Goal: Task Accomplishment & Management: Manage account settings

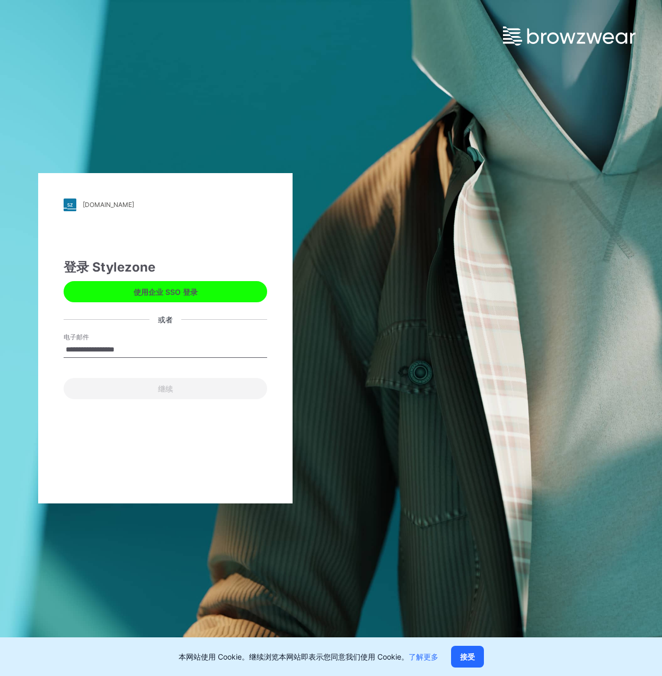
click at [153, 391] on div "继续" at bounding box center [165, 386] width 203 height 25
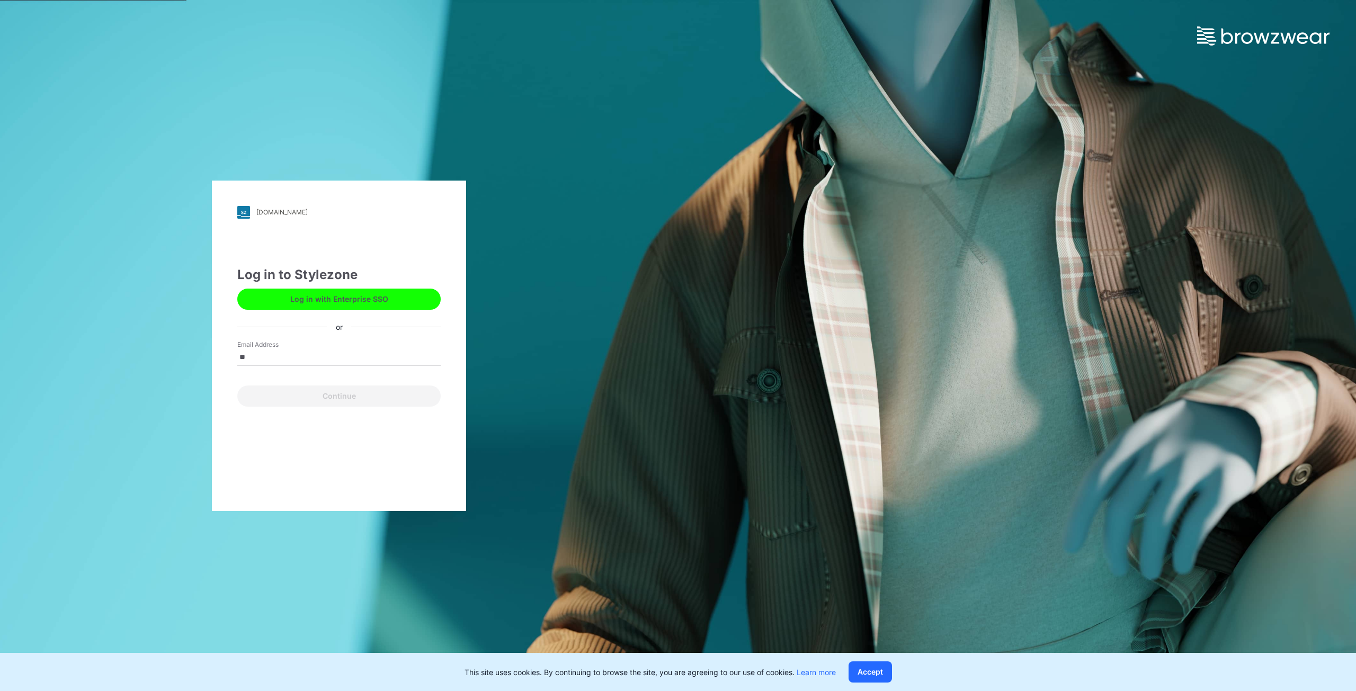
type input "**********"
click at [324, 400] on button "Continue" at bounding box center [338, 396] width 203 height 21
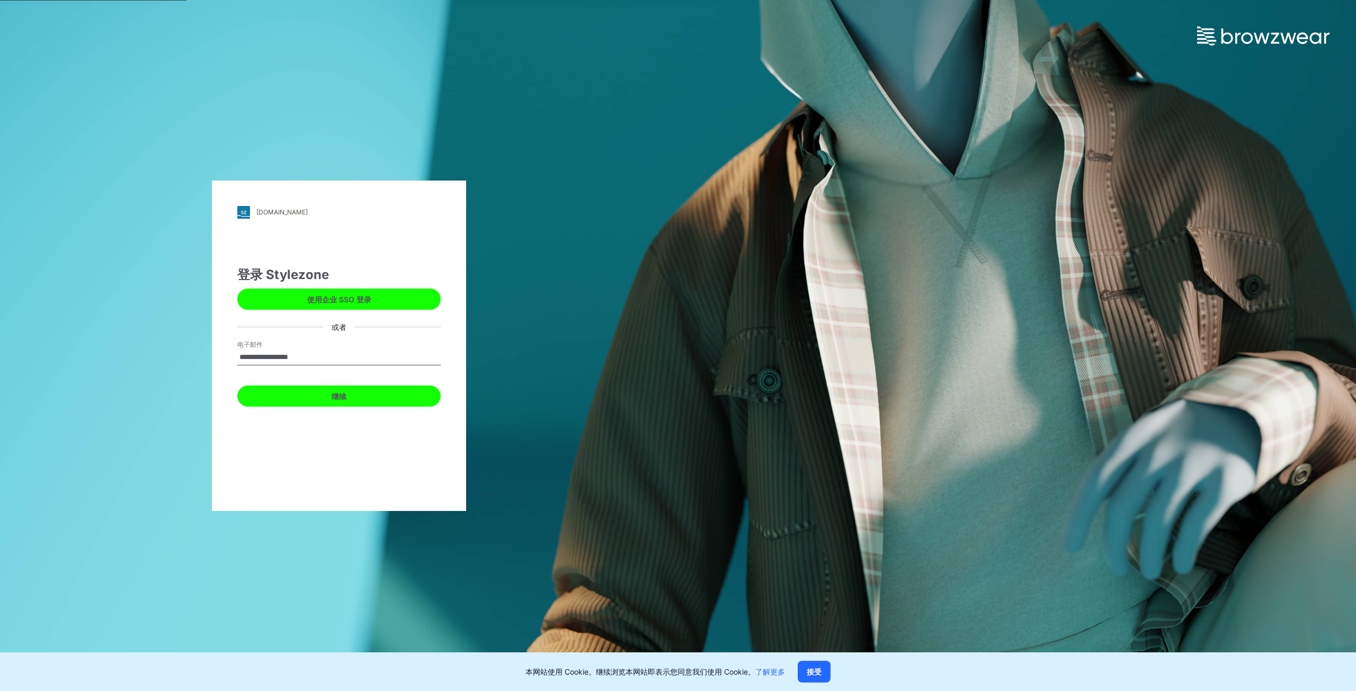
click at [334, 398] on font "继续" at bounding box center [339, 396] width 15 height 9
click at [332, 397] on font "继续" at bounding box center [339, 396] width 15 height 9
click at [351, 396] on button "继续" at bounding box center [338, 396] width 203 height 21
click at [351, 399] on button "继续" at bounding box center [338, 396] width 203 height 21
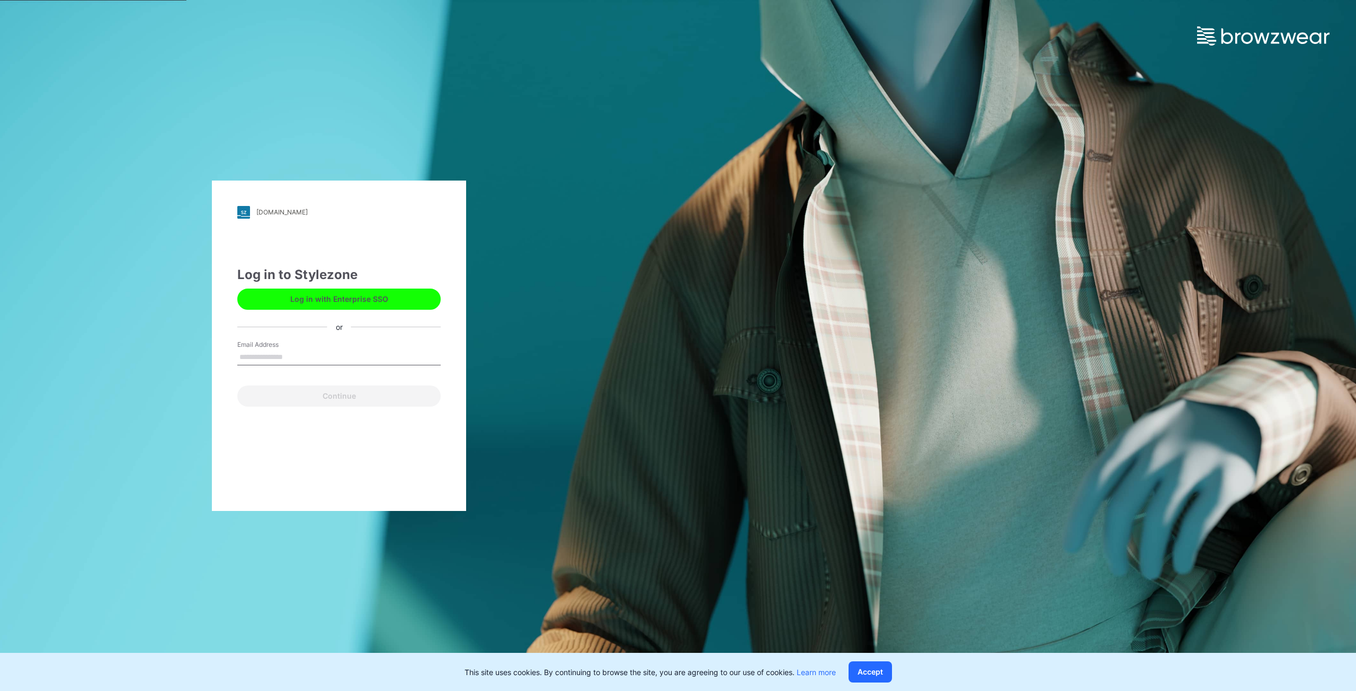
click at [301, 361] on input "Email Address" at bounding box center [338, 358] width 203 height 16
click at [299, 351] on input "Email Address" at bounding box center [338, 358] width 203 height 16
click at [298, 354] on input "电子邮件" at bounding box center [338, 358] width 203 height 16
type input "**********"
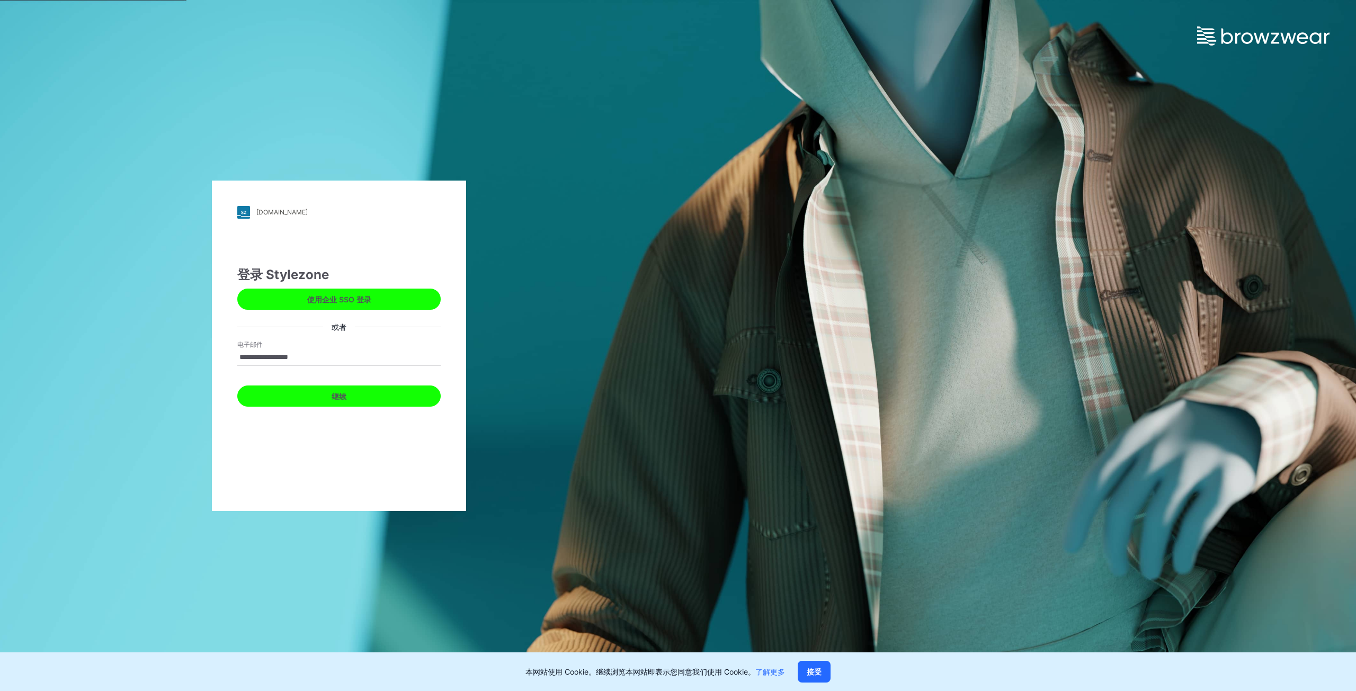
click at [316, 394] on button "继续" at bounding box center [338, 396] width 203 height 21
click at [813, 668] on font "接受" at bounding box center [814, 671] width 15 height 9
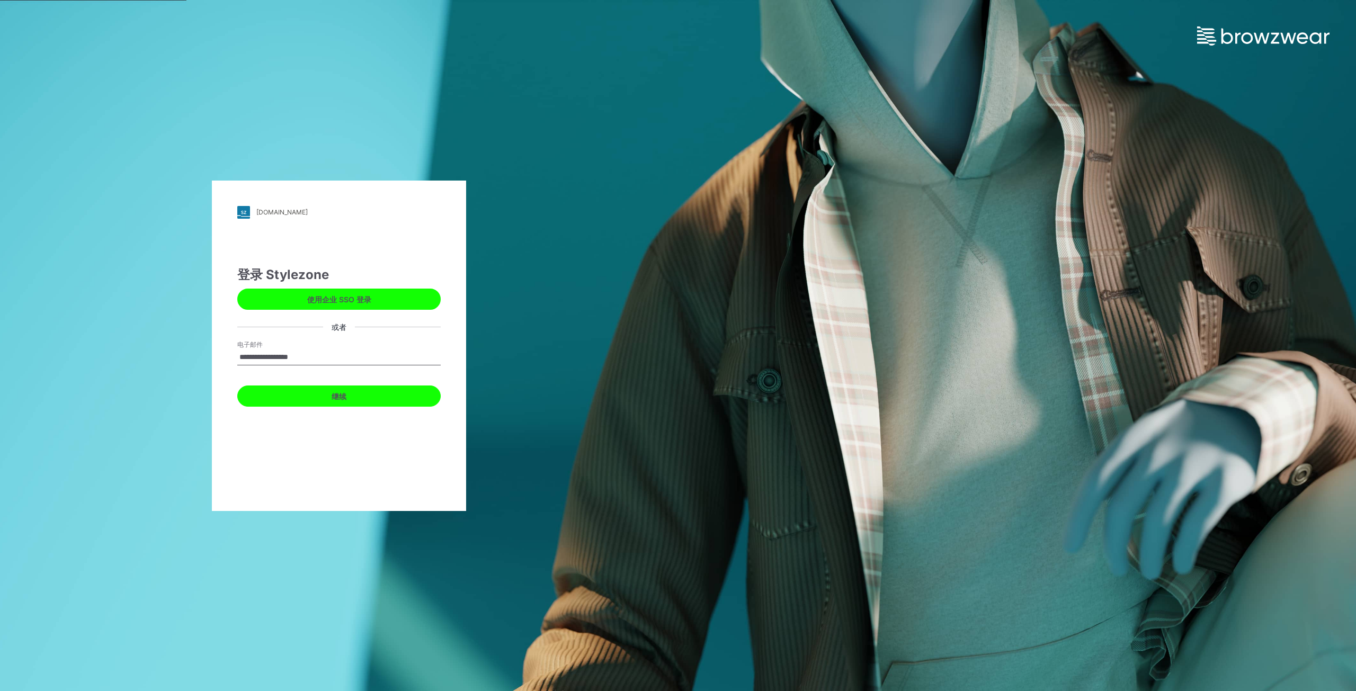
click at [310, 395] on button "继续" at bounding box center [338, 396] width 203 height 21
click at [311, 395] on button "继续" at bounding box center [338, 396] width 203 height 21
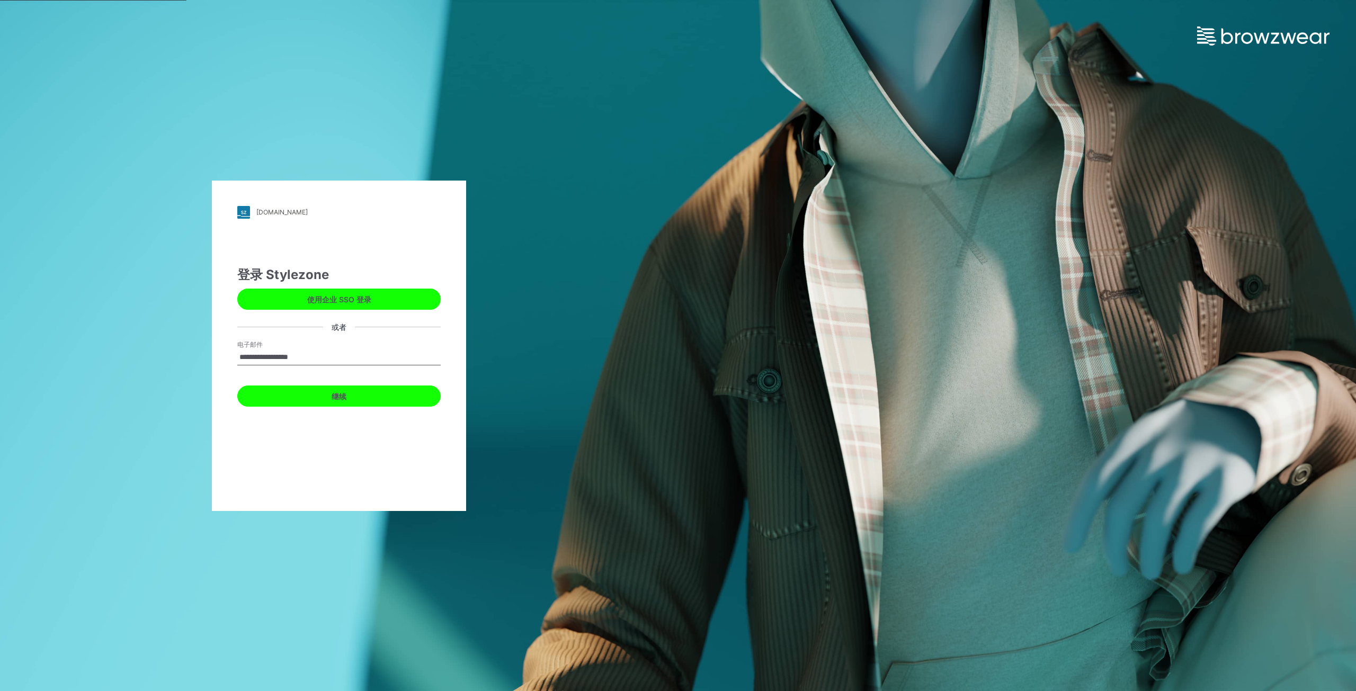
click at [309, 393] on button "继续" at bounding box center [338, 396] width 203 height 21
click at [244, 212] on img at bounding box center [243, 212] width 13 height 13
click at [322, 387] on button "继续" at bounding box center [338, 396] width 203 height 21
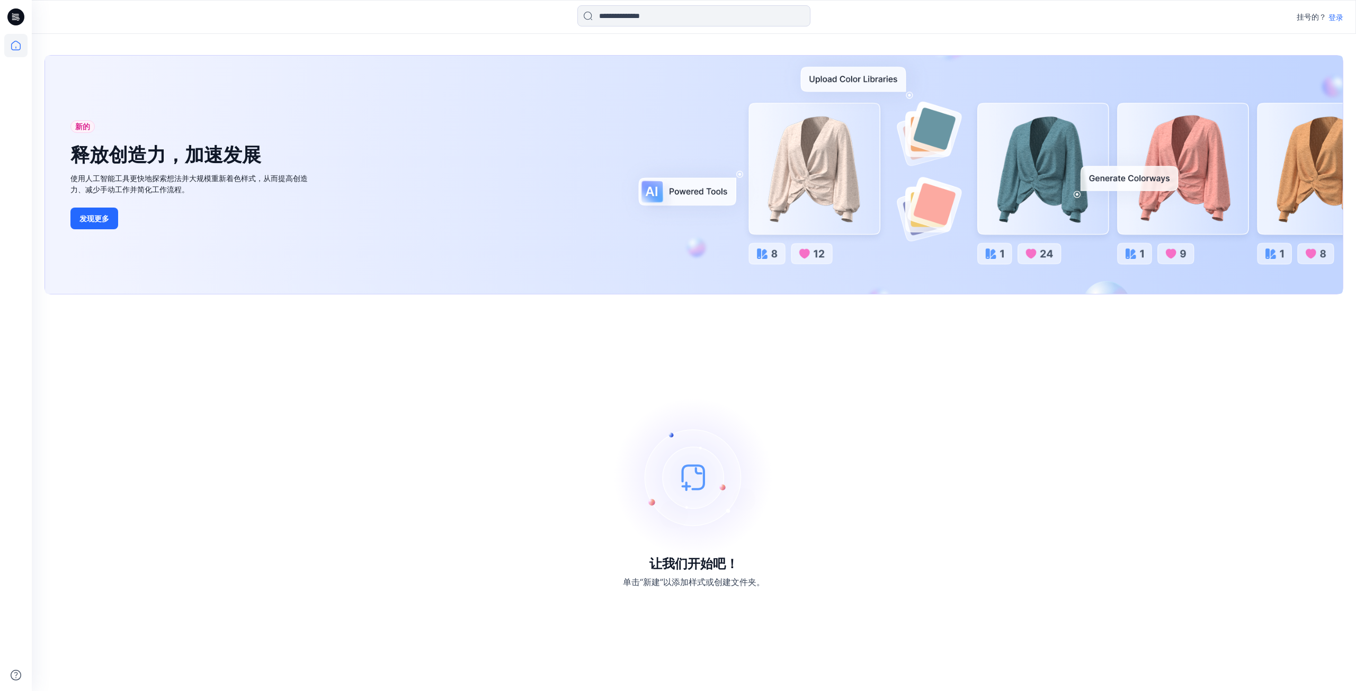
click at [1331, 15] on font "登录" at bounding box center [1336, 17] width 15 height 9
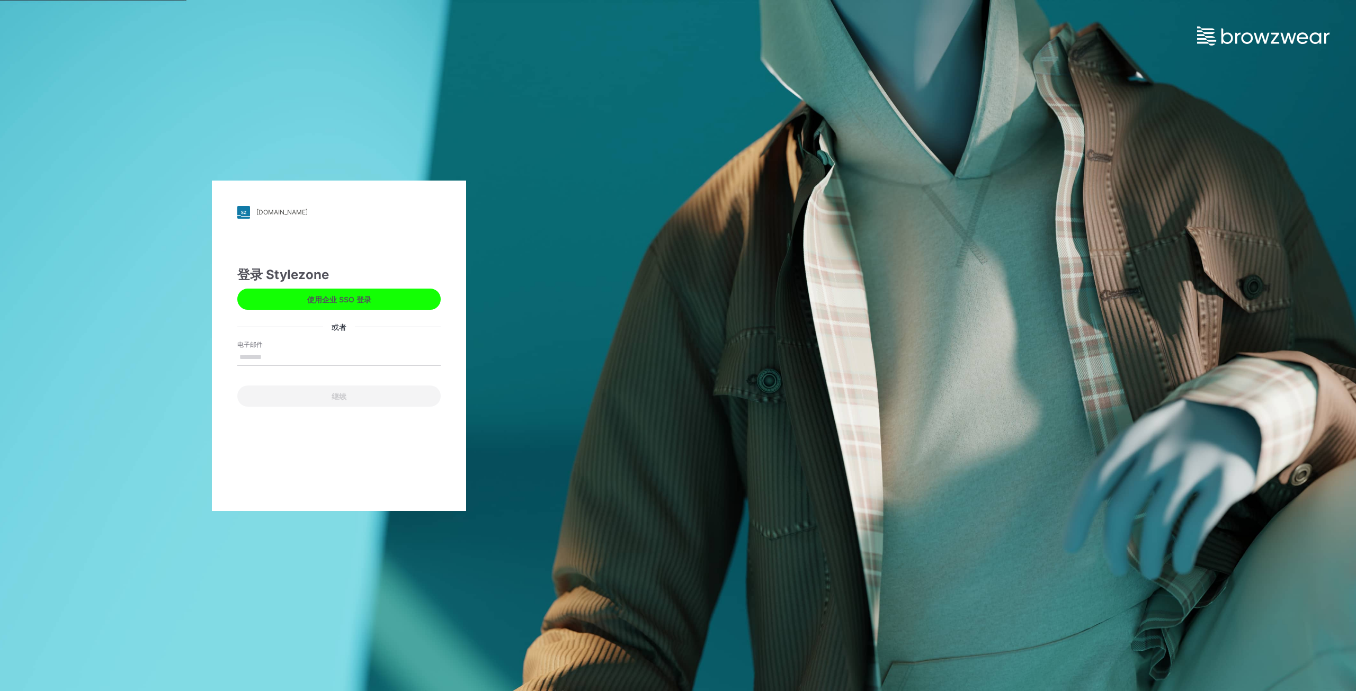
click at [299, 350] on input "电子邮件" at bounding box center [338, 358] width 203 height 16
type input "**********"
click at [326, 394] on button "继续" at bounding box center [338, 396] width 203 height 21
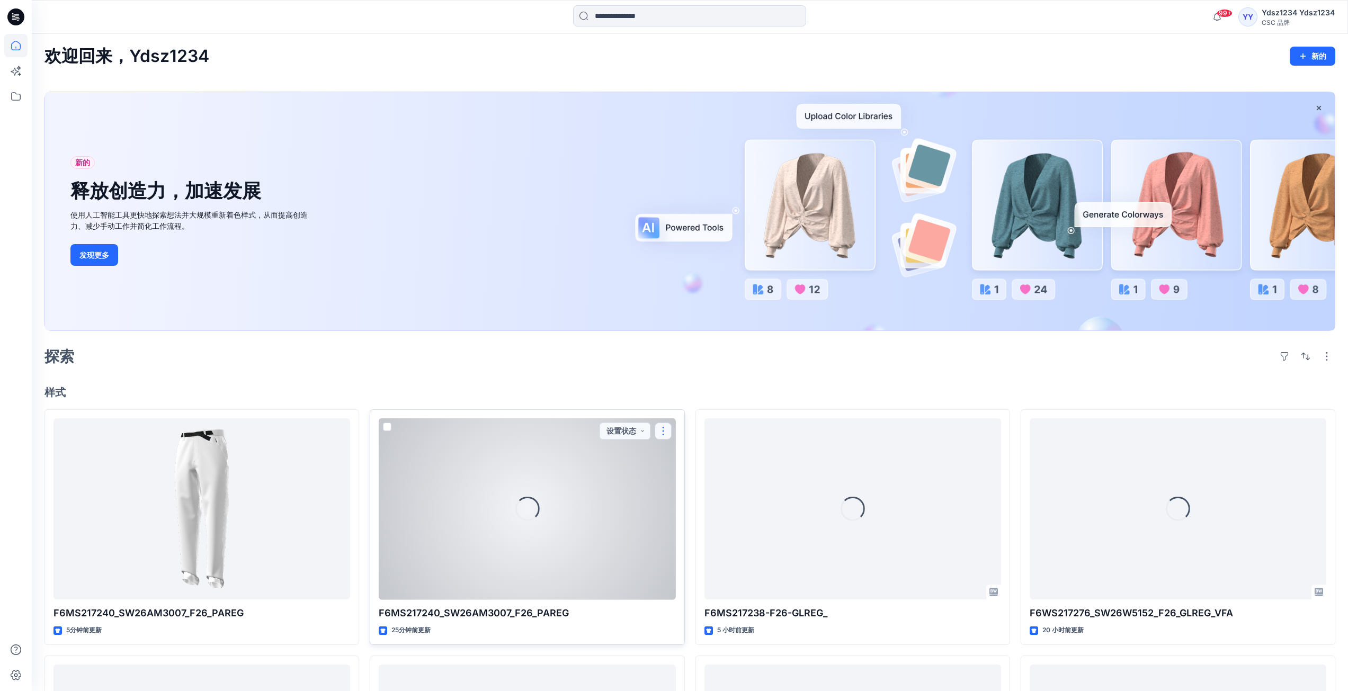
click at [663, 431] on button "button" at bounding box center [663, 431] width 17 height 17
click at [677, 455] on font "编辑" at bounding box center [683, 455] width 15 height 9
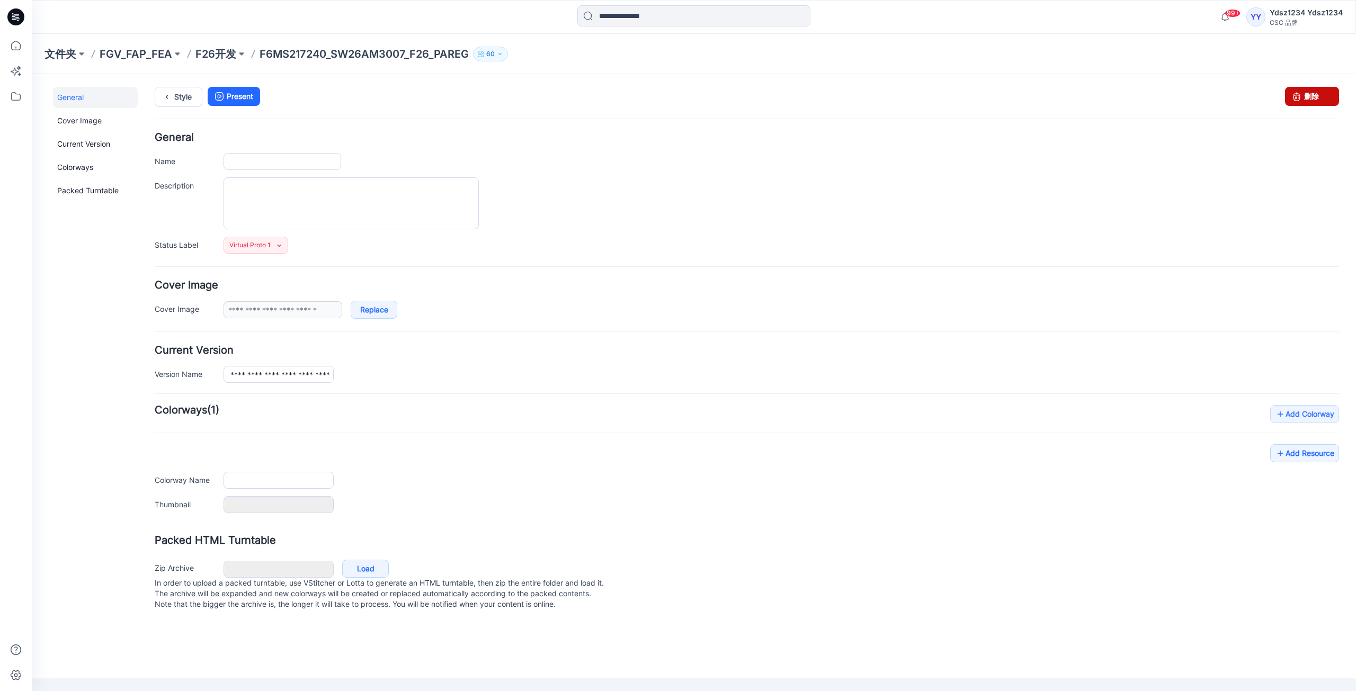
click at [1314, 97] on link "删除" at bounding box center [1312, 96] width 54 height 19
type input "**********"
